Goal: Navigation & Orientation: Find specific page/section

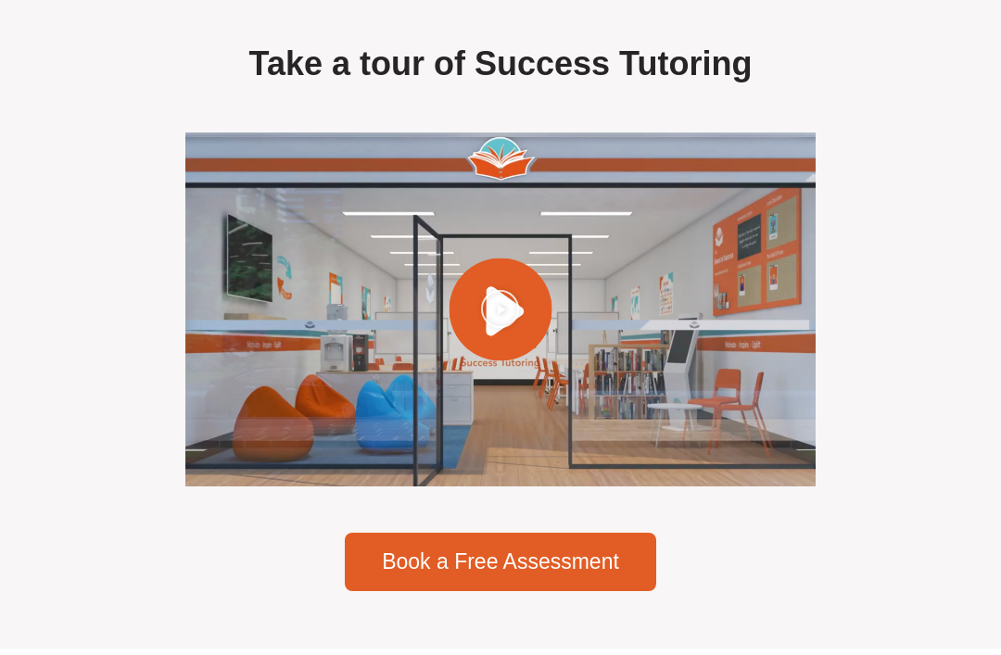
scroll to position [5373, 0]
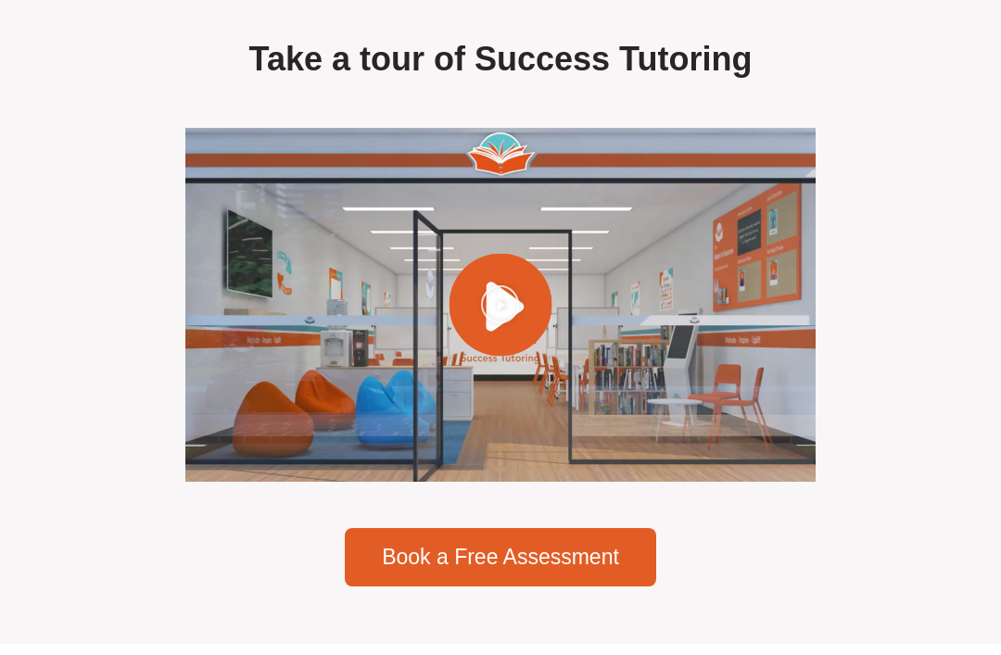
click at [515, 324] on icon "Play Video" at bounding box center [500, 304] width 40 height 40
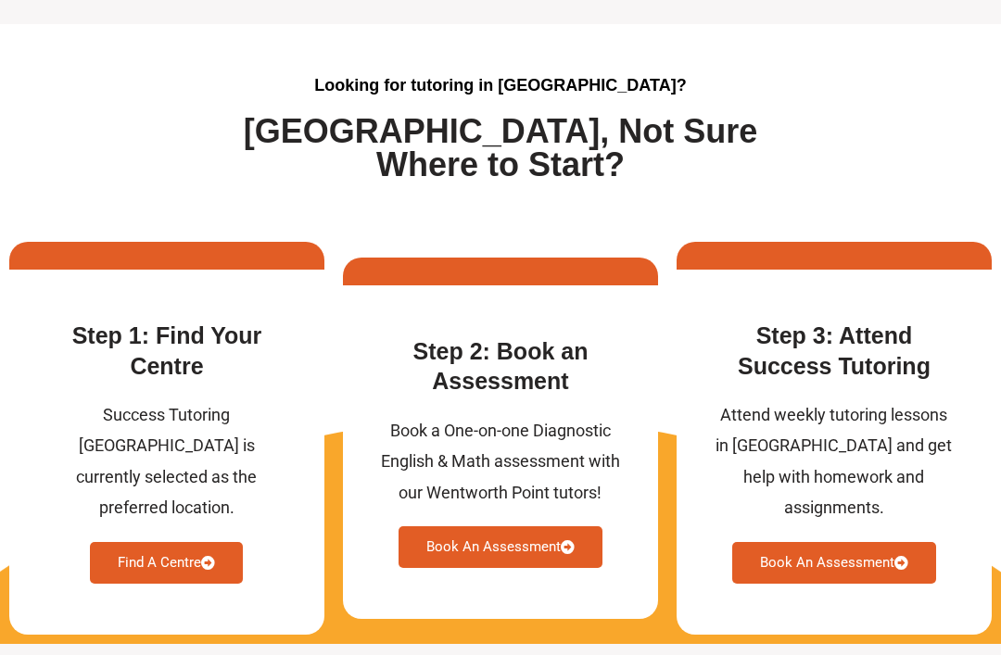
scroll to position [4733, 0]
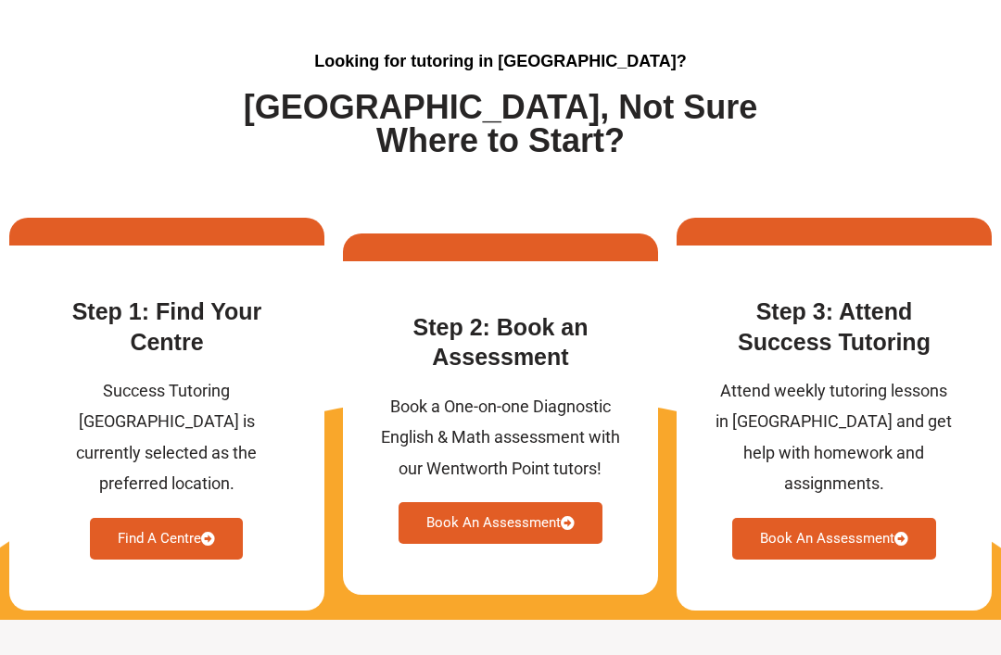
click at [194, 549] on link "Find A Centre" at bounding box center [166, 540] width 153 height 42
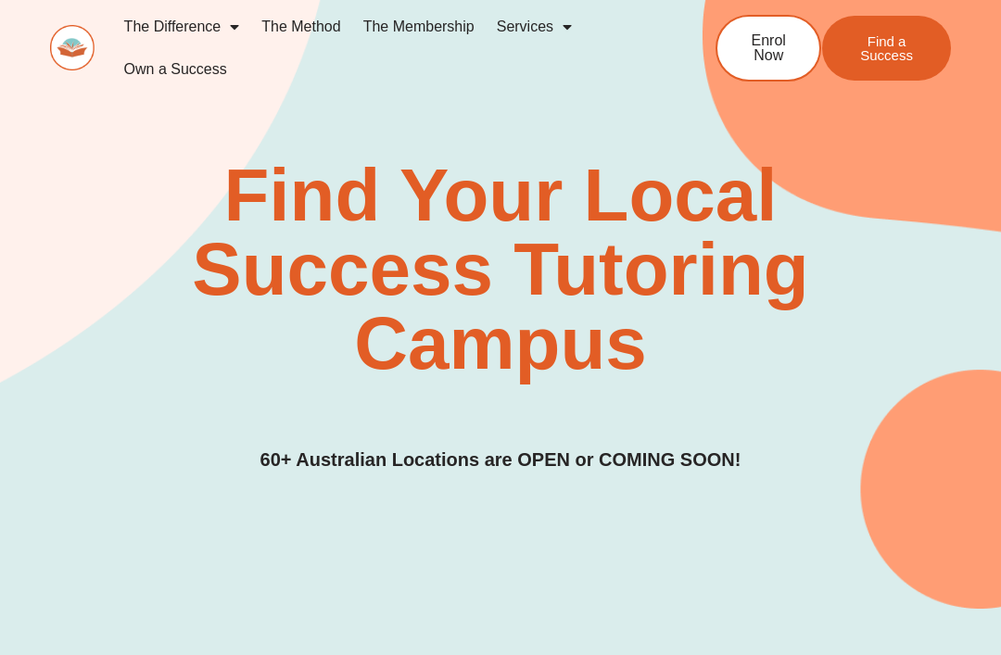
click at [319, 26] on link "The Method" at bounding box center [300, 27] width 101 height 43
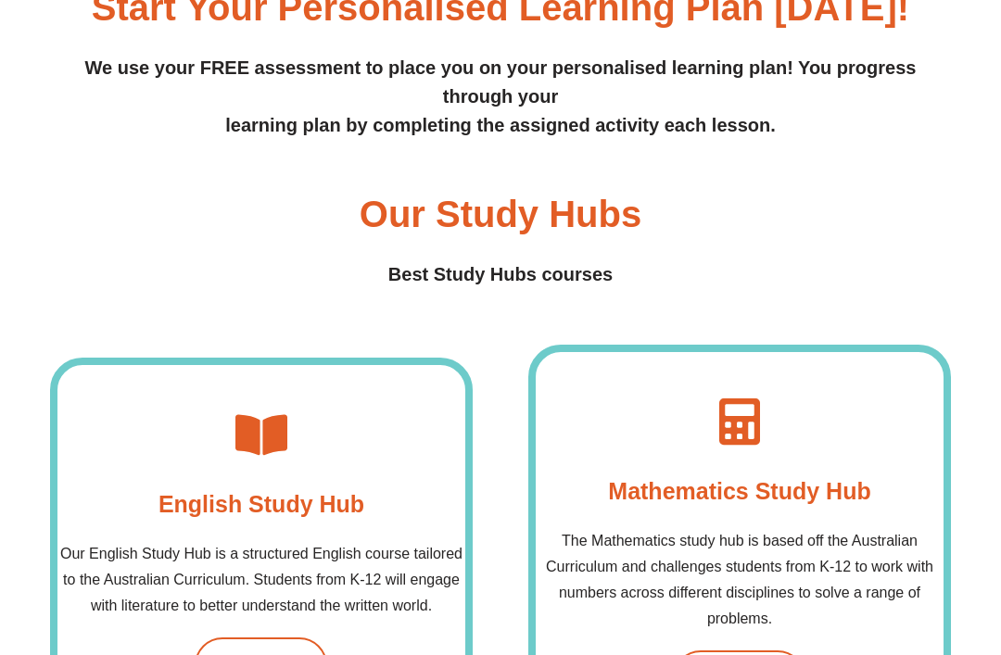
scroll to position [983, 0]
